Goal: Task Accomplishment & Management: Manage account settings

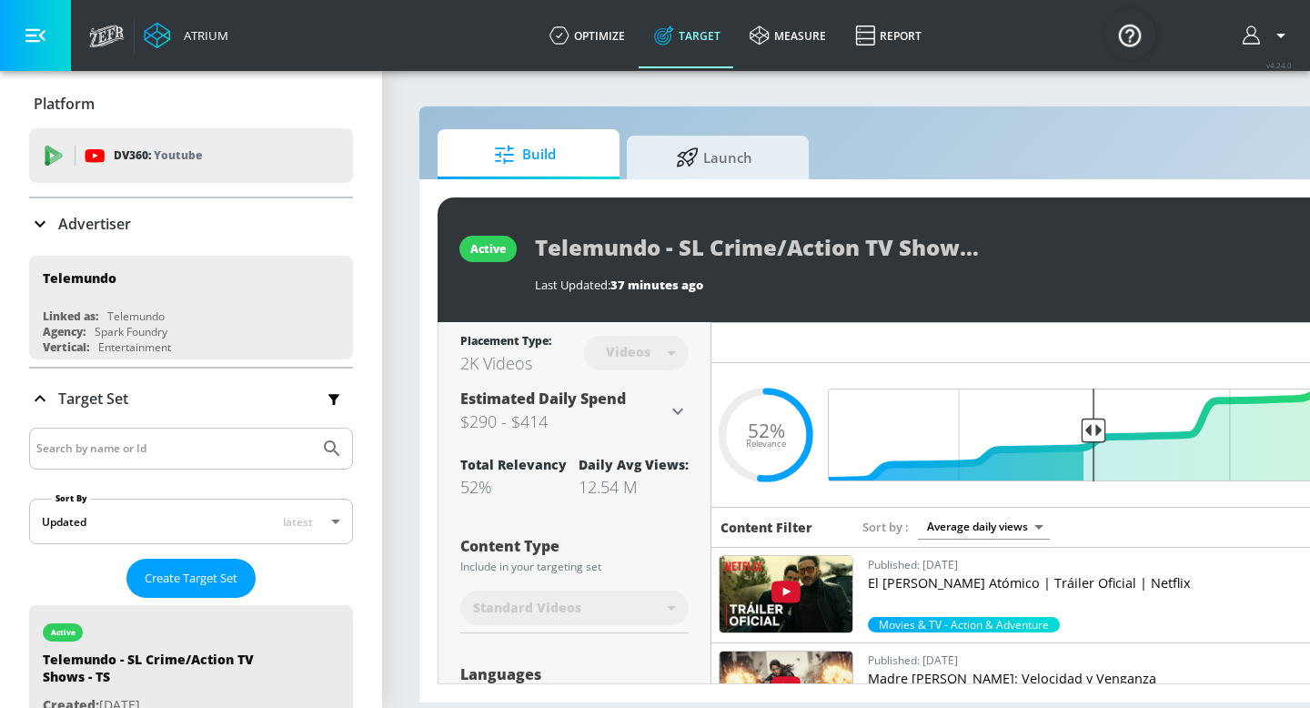
scroll to position [203, 0]
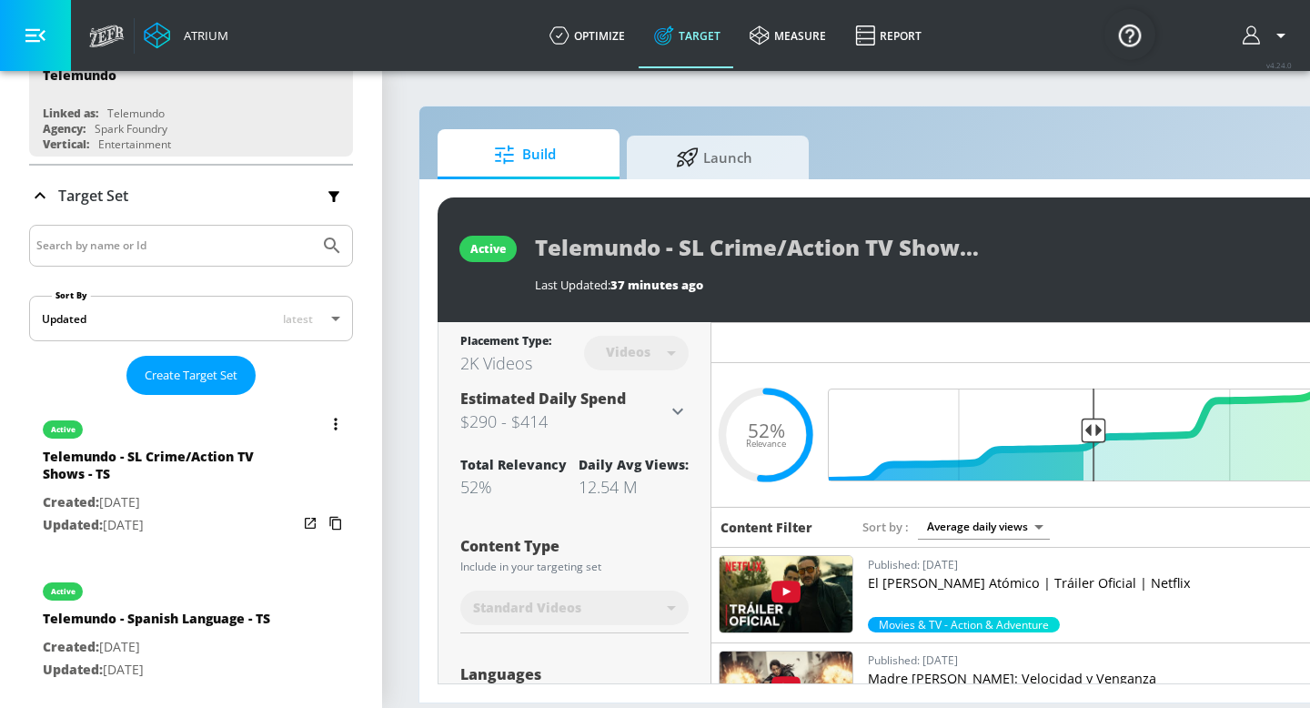
click at [341, 418] on button "list of Target Set" at bounding box center [335, 423] width 25 height 25
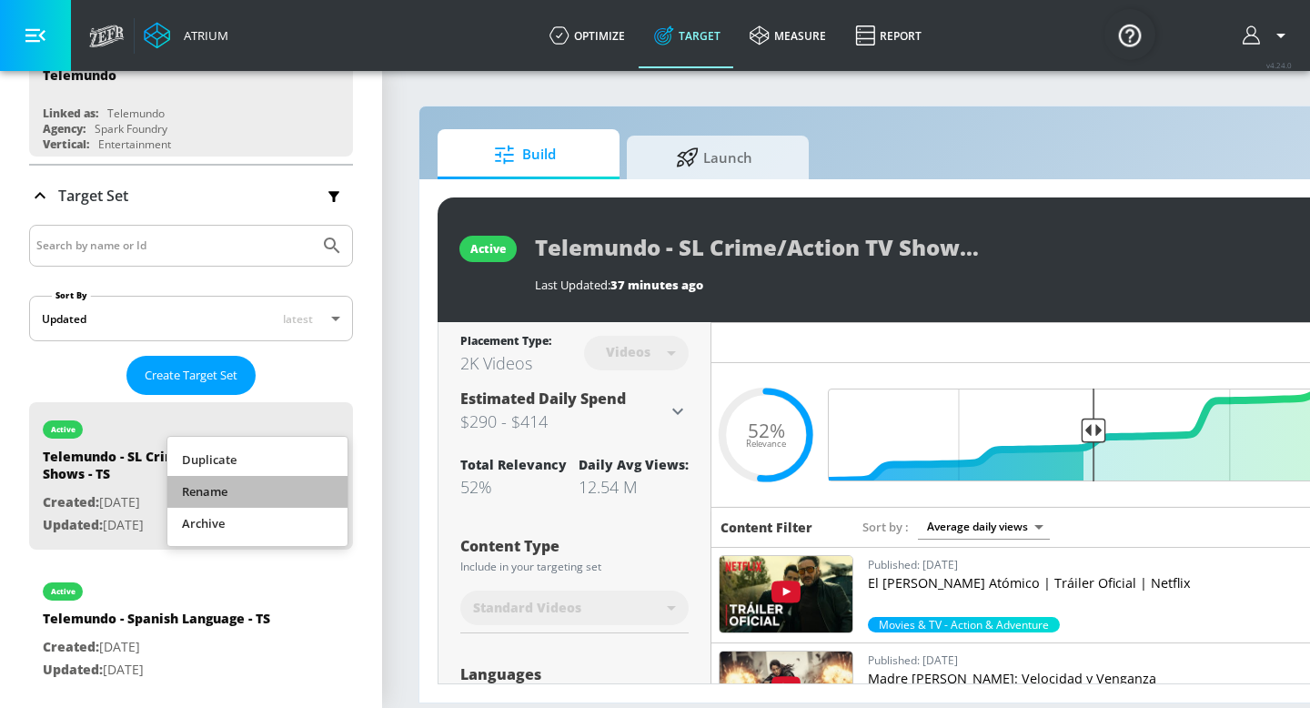
click at [227, 501] on li "Rename" at bounding box center [257, 492] width 180 height 32
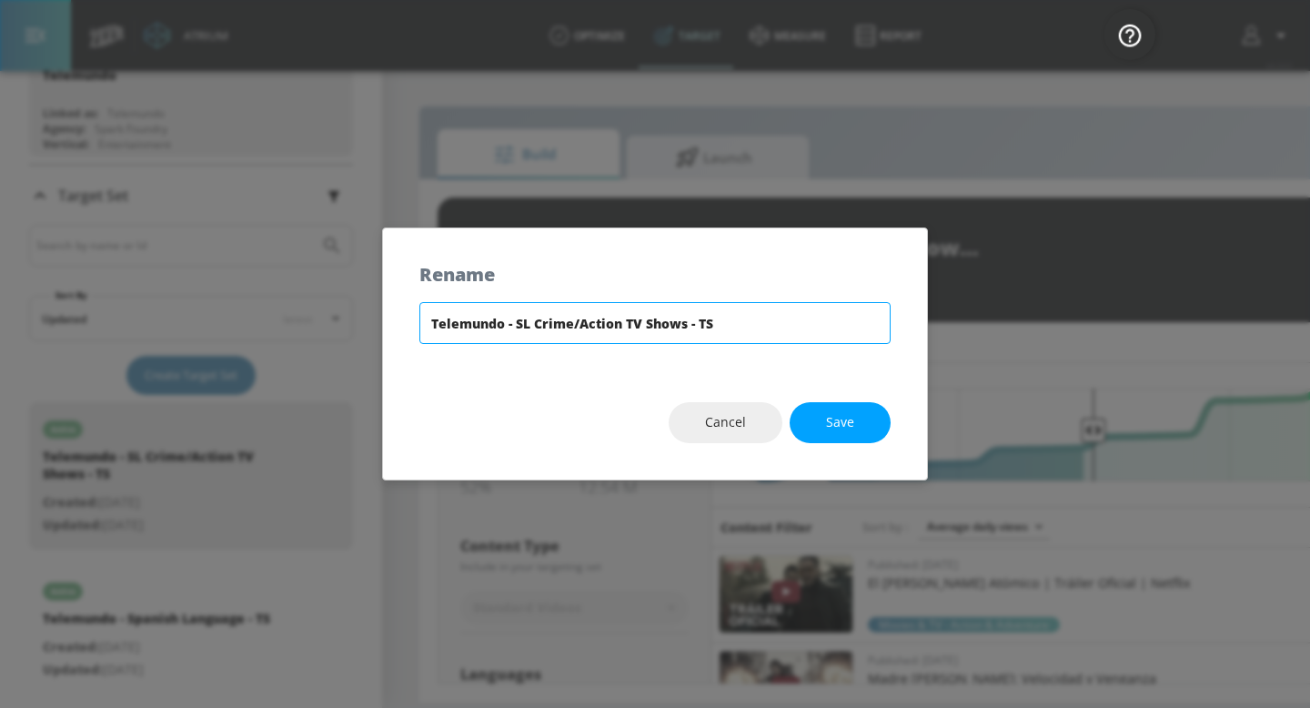
click at [531, 323] on input "Telemundo - SL Crime/Action TV Shows - TS" at bounding box center [655, 323] width 471 height 42
click at [845, 422] on span "Save" at bounding box center [840, 422] width 28 height 23
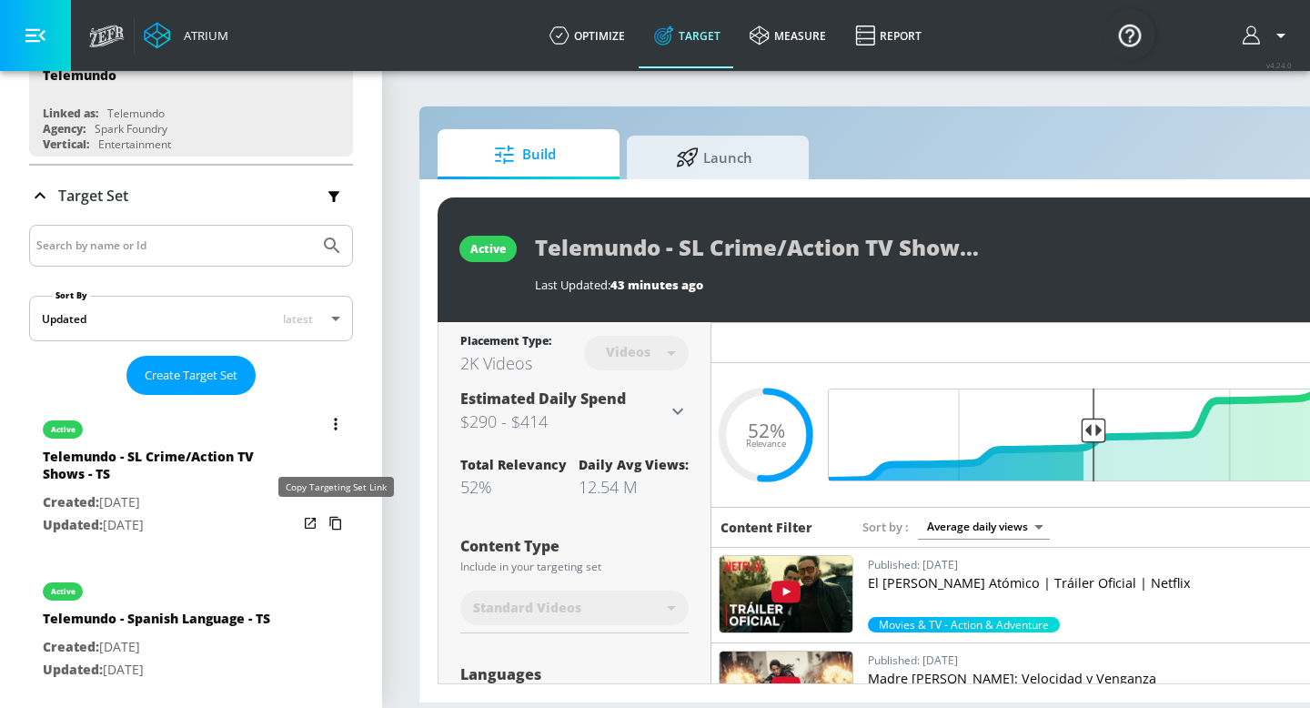
click at [327, 528] on icon "list of Target Set" at bounding box center [335, 523] width 29 height 29
click at [335, 420] on icon "list of Target Set" at bounding box center [336, 424] width 4 height 13
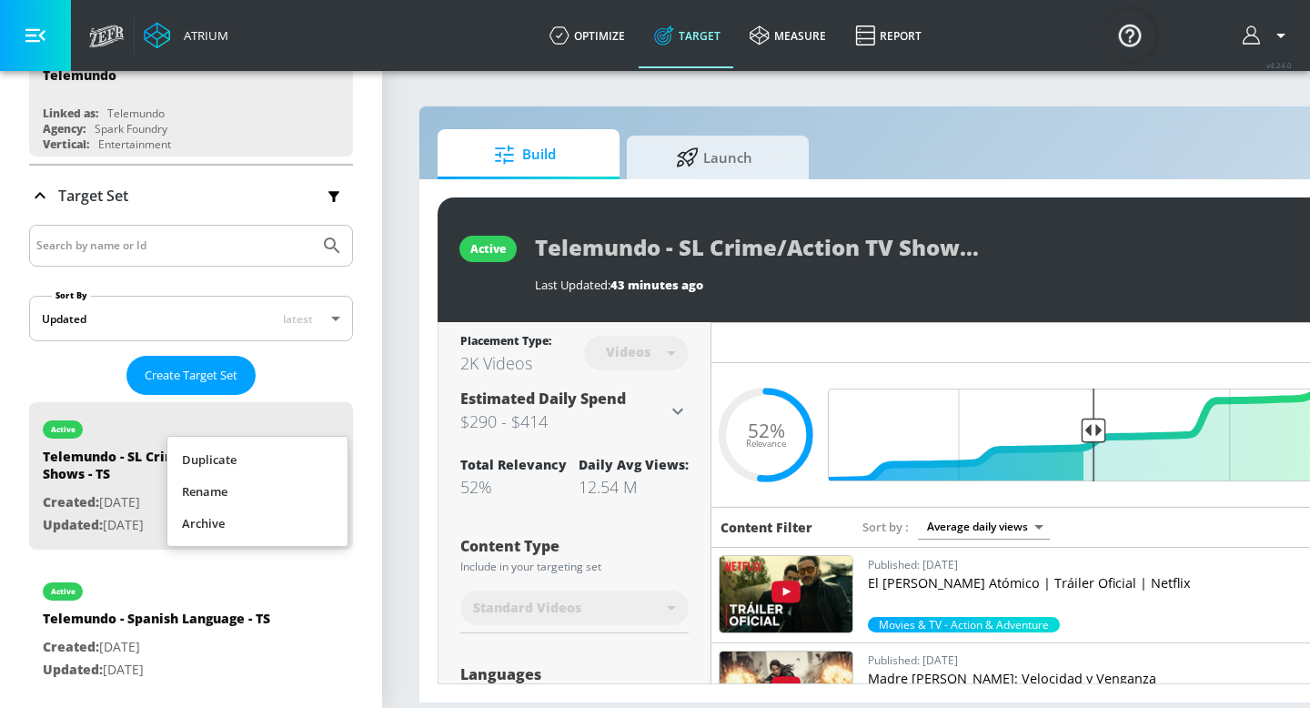
click at [295, 483] on li "Rename" at bounding box center [257, 492] width 180 height 32
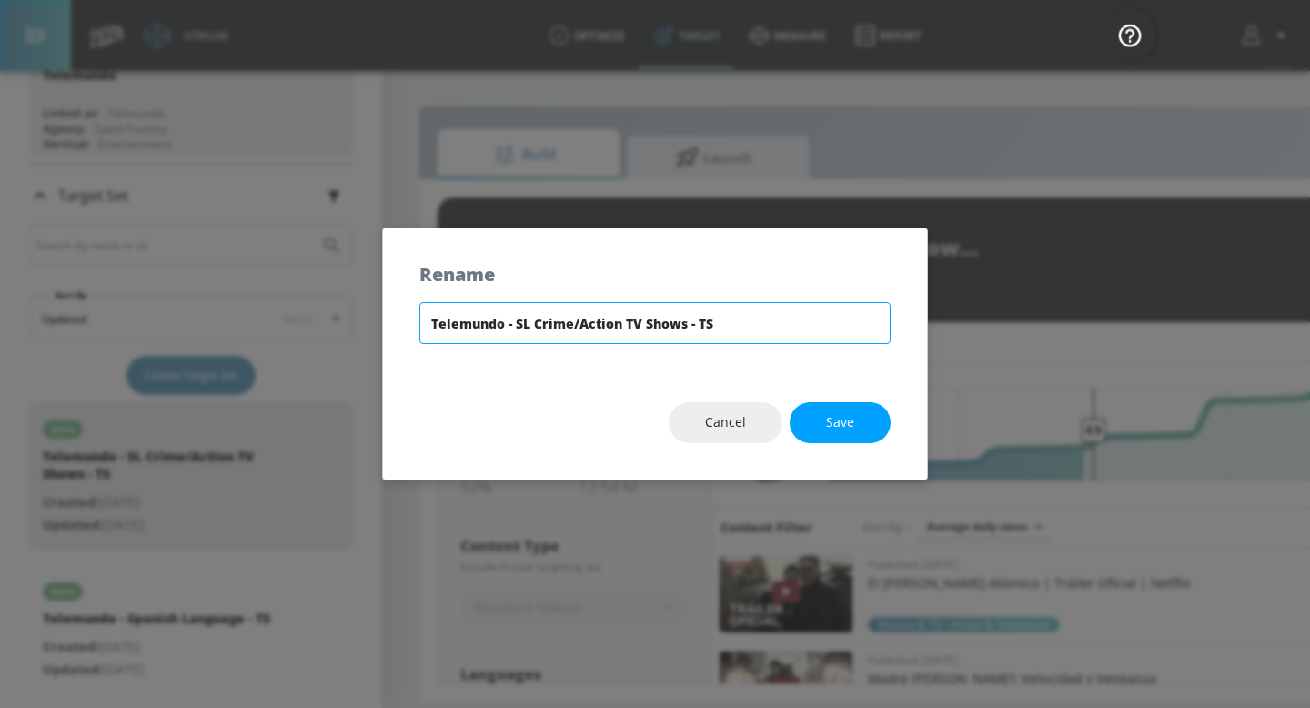
click at [490, 336] on input "Telemundo - SL Crime/Action TV Shows - TS" at bounding box center [655, 323] width 471 height 42
click at [850, 418] on span "Save" at bounding box center [840, 422] width 28 height 23
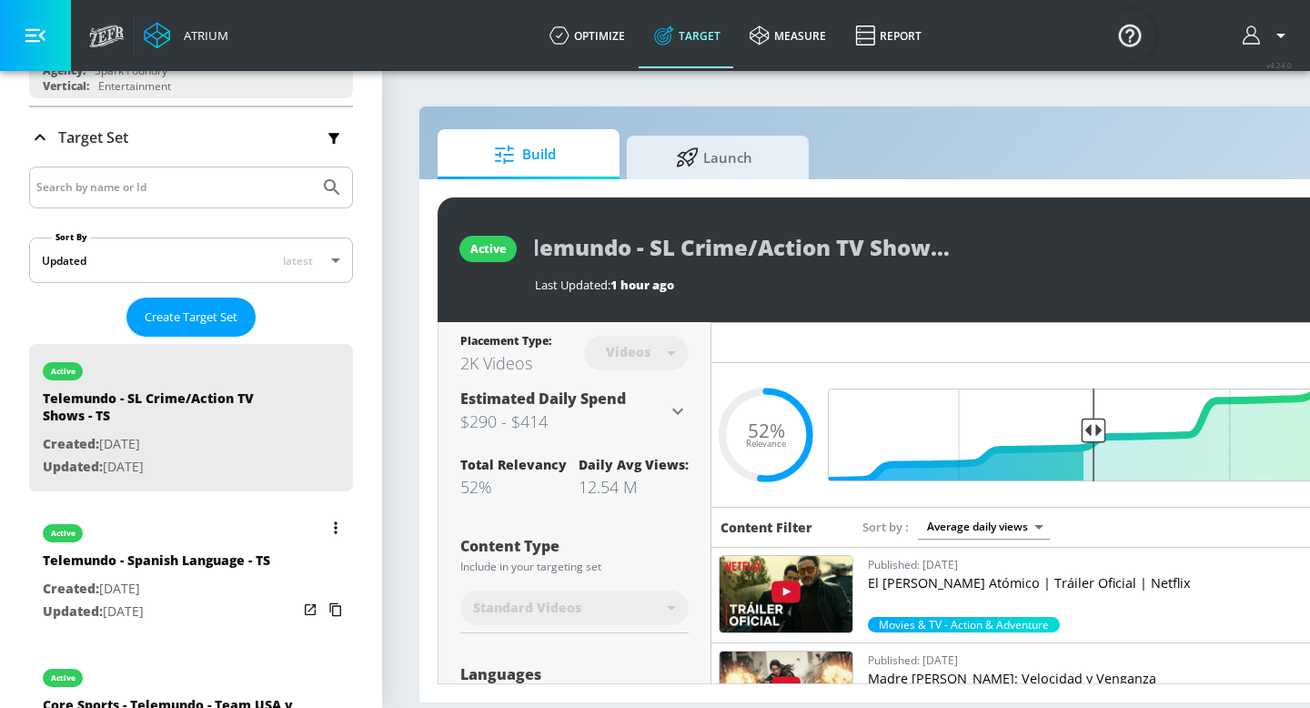
scroll to position [265, 0]
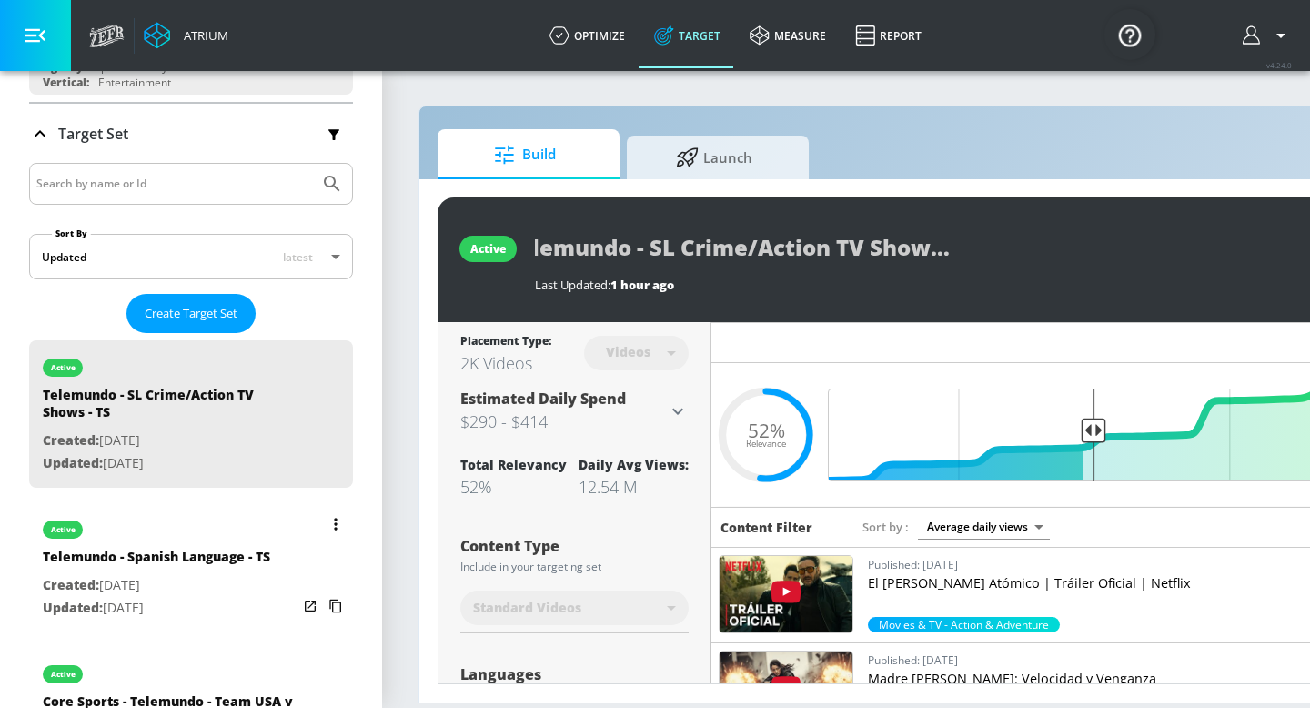
click at [202, 591] on p "Created: [DATE]" at bounding box center [157, 585] width 228 height 23
type input "Telemundo - Spanish Language - TS"
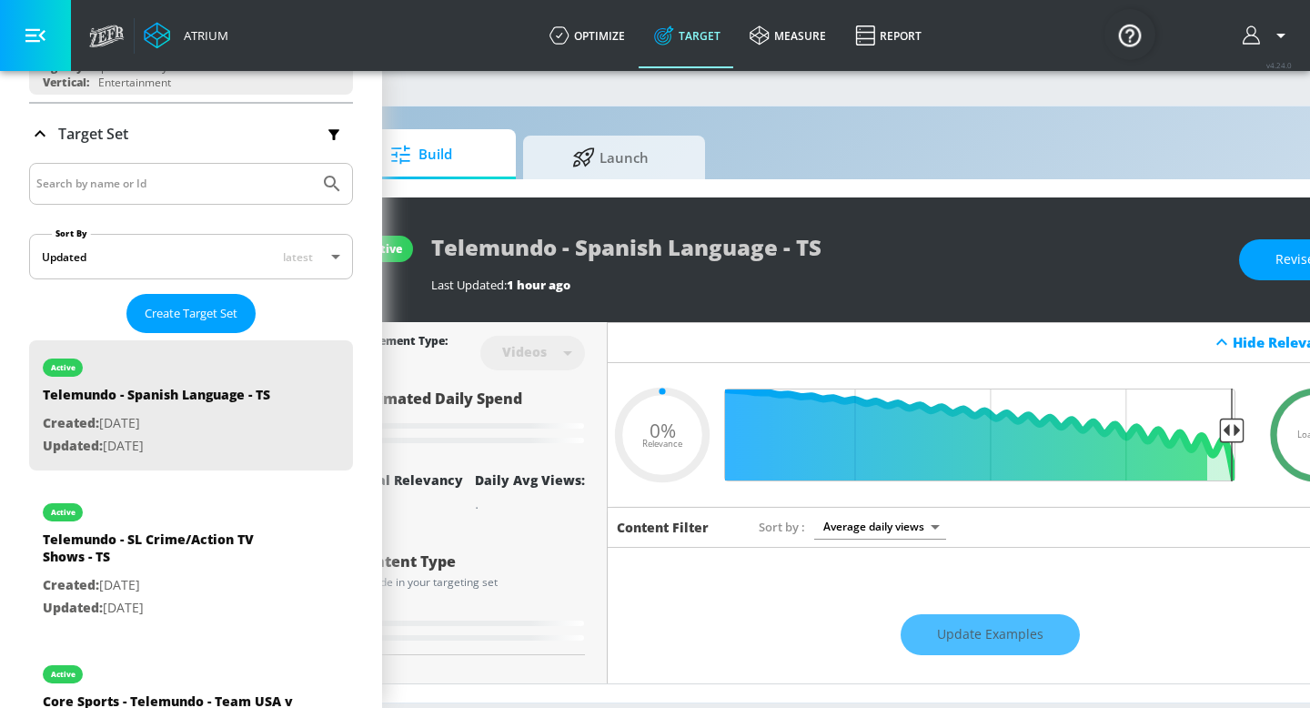
scroll to position [0, 222]
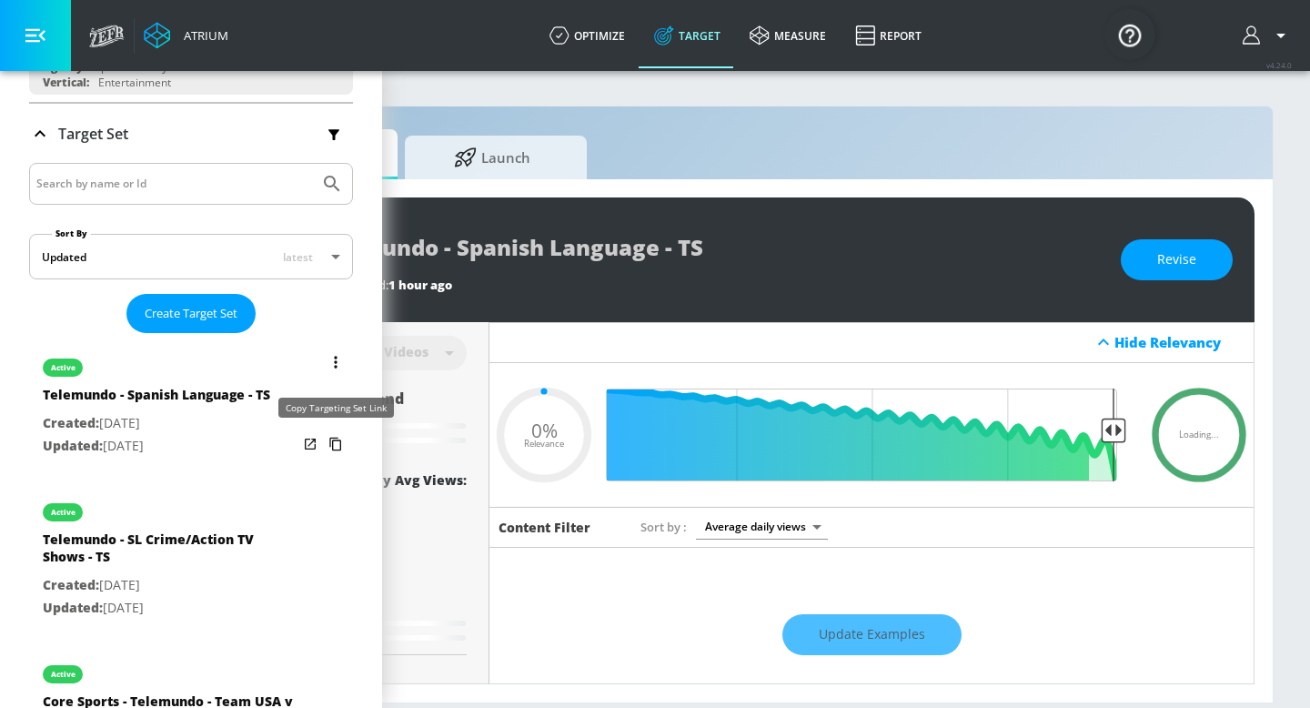
click at [330, 447] on icon "list of Target Set" at bounding box center [335, 444] width 29 height 29
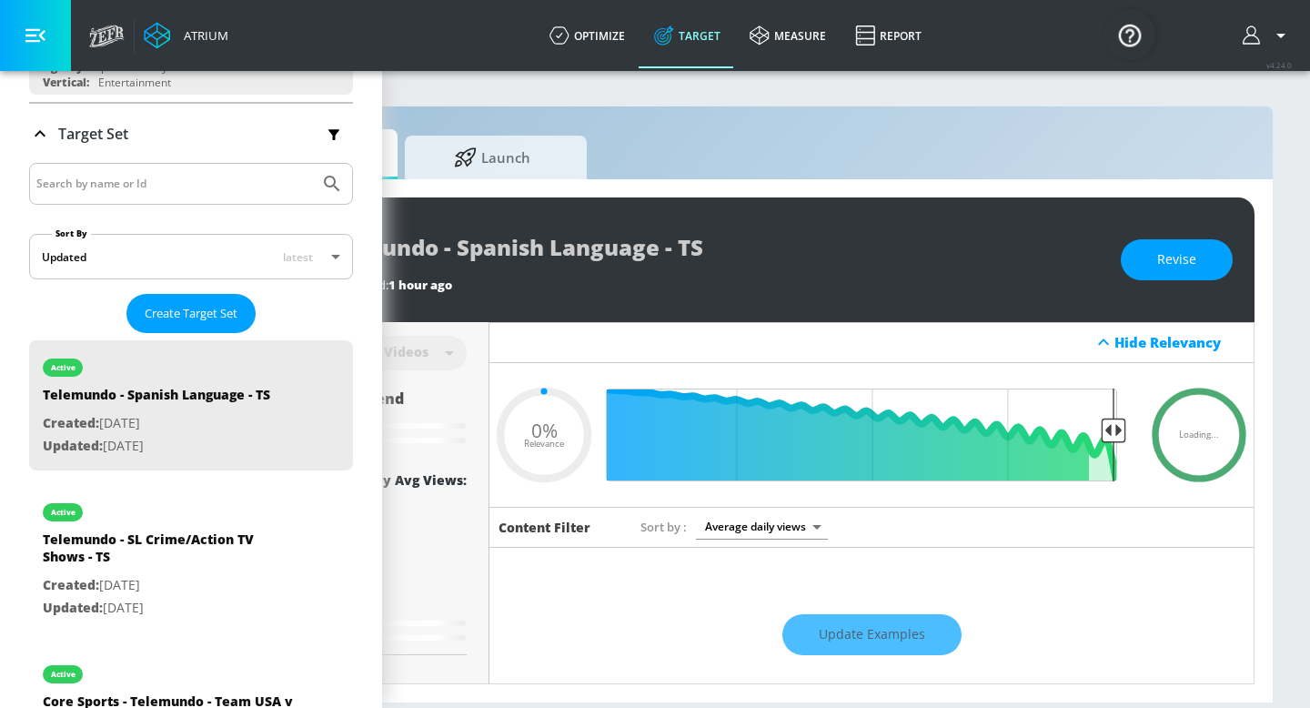
type input "0.6"
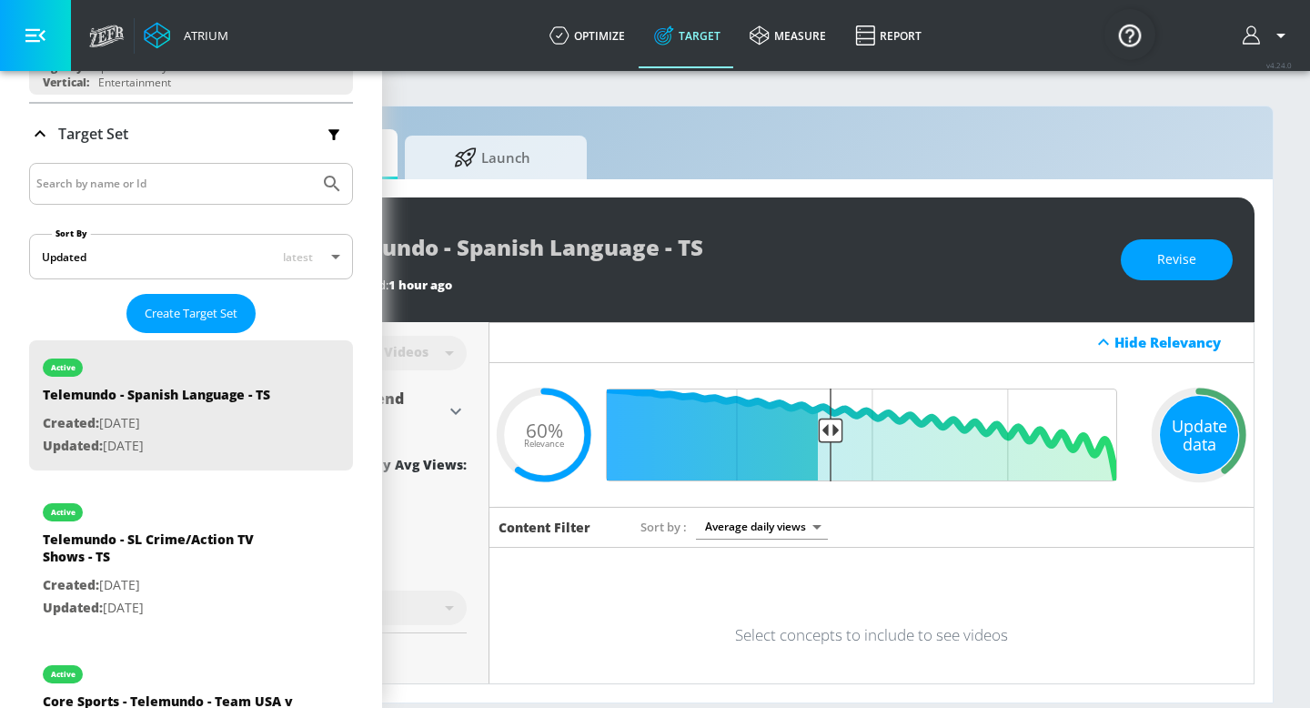
click at [1190, 430] on div "Update data" at bounding box center [1199, 435] width 78 height 78
